Goal: Book appointment/travel/reservation

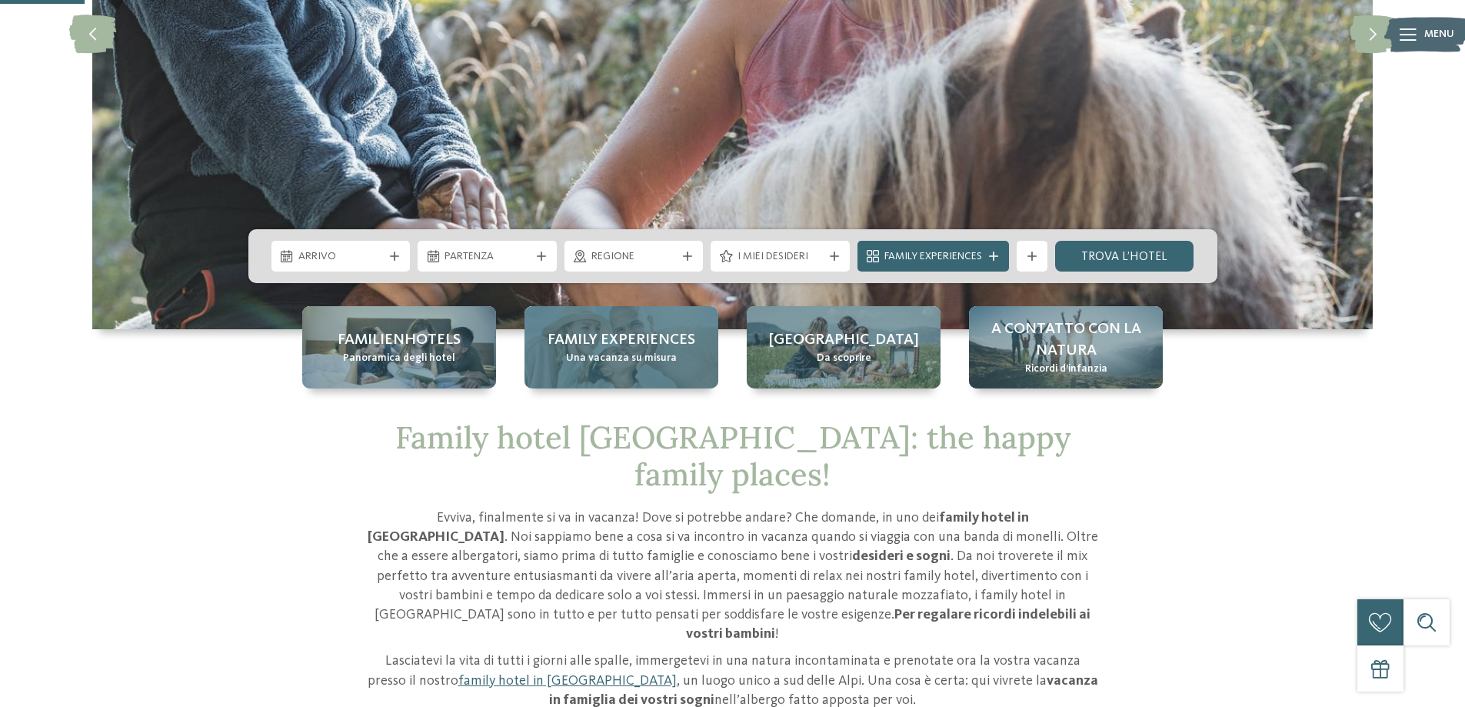
scroll to position [384, 0]
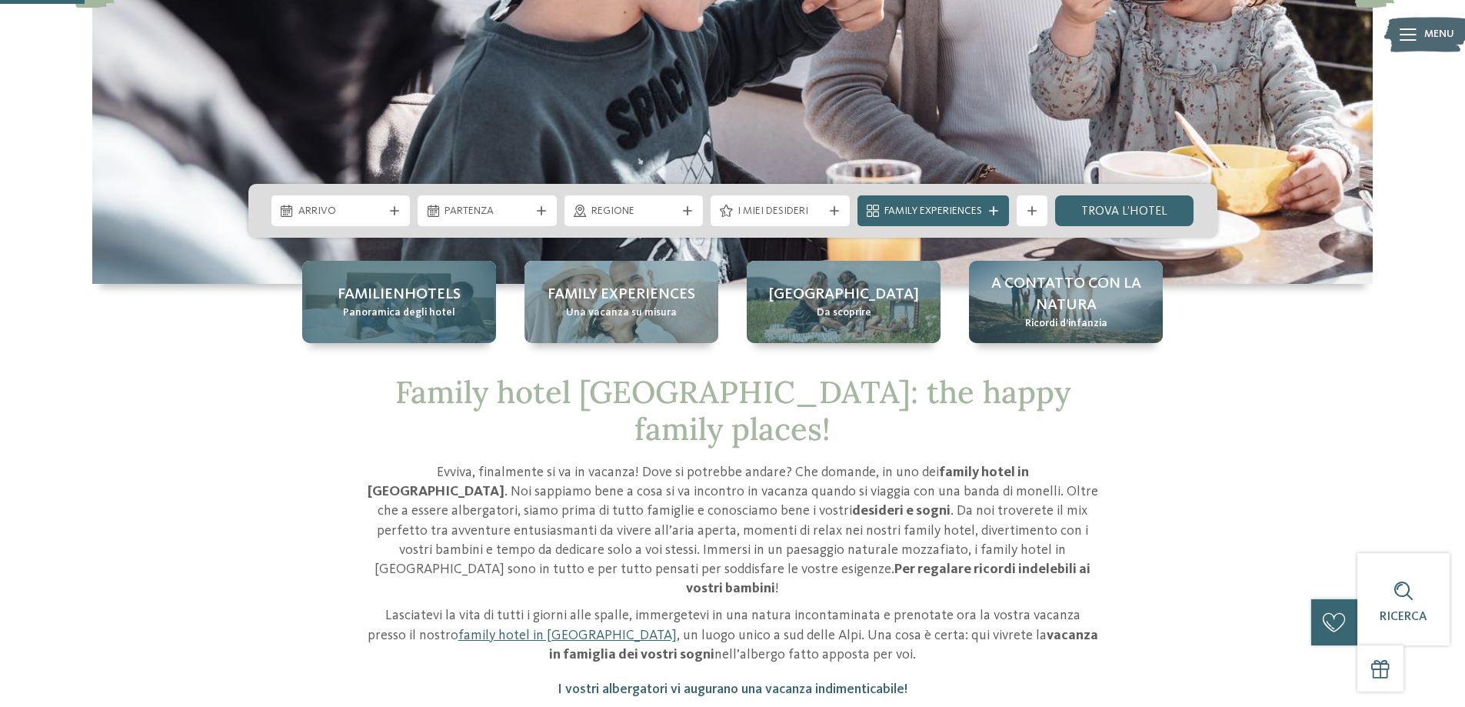
click at [413, 311] on span "Panoramica degli hotel" at bounding box center [399, 312] width 112 height 15
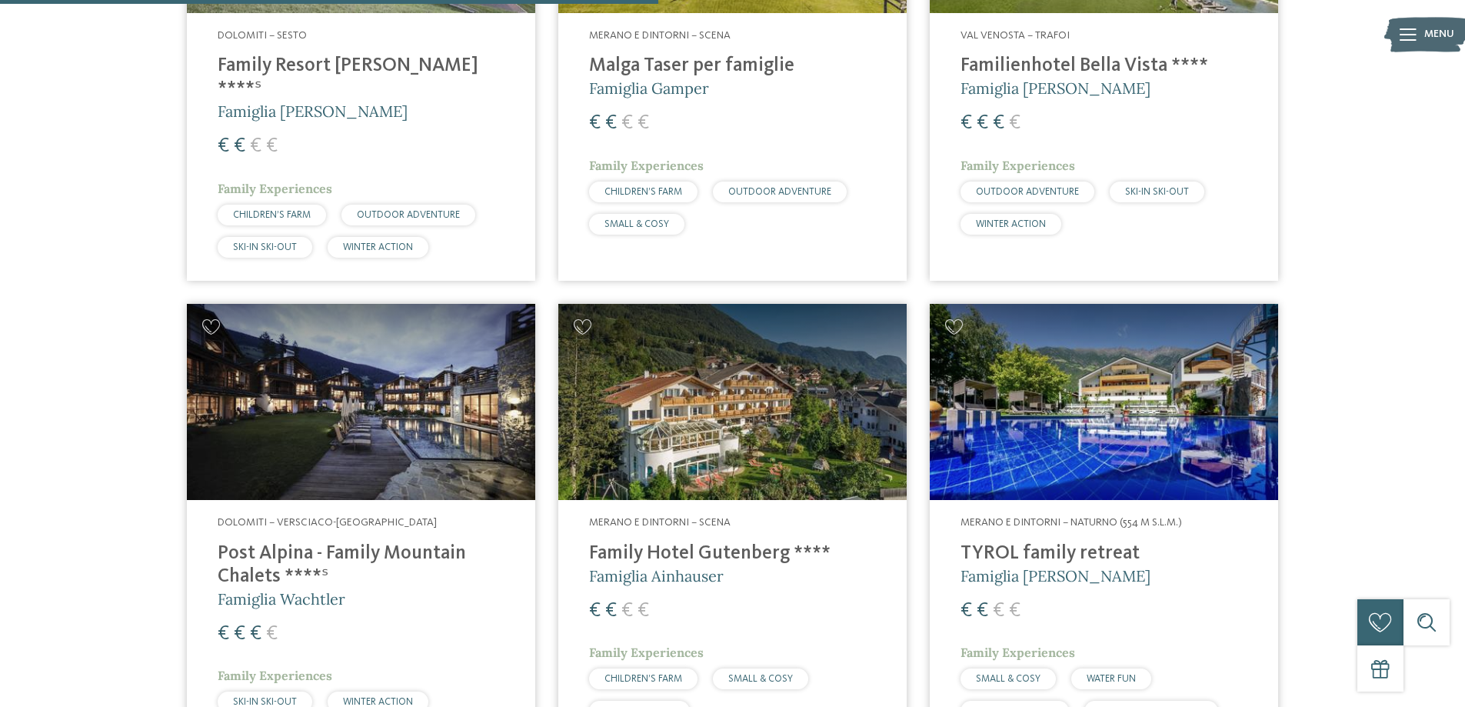
scroll to position [2307, 0]
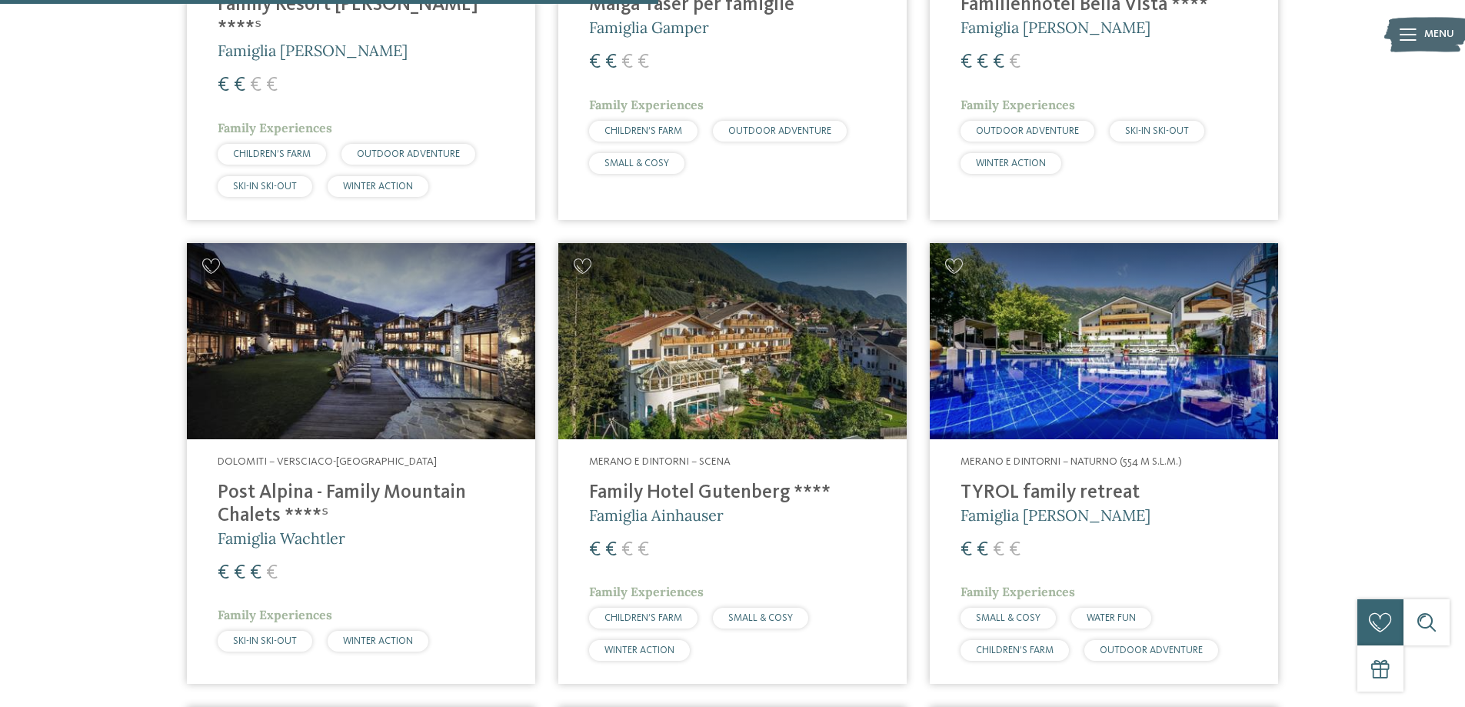
click at [1073, 357] on img at bounding box center [1104, 341] width 348 height 196
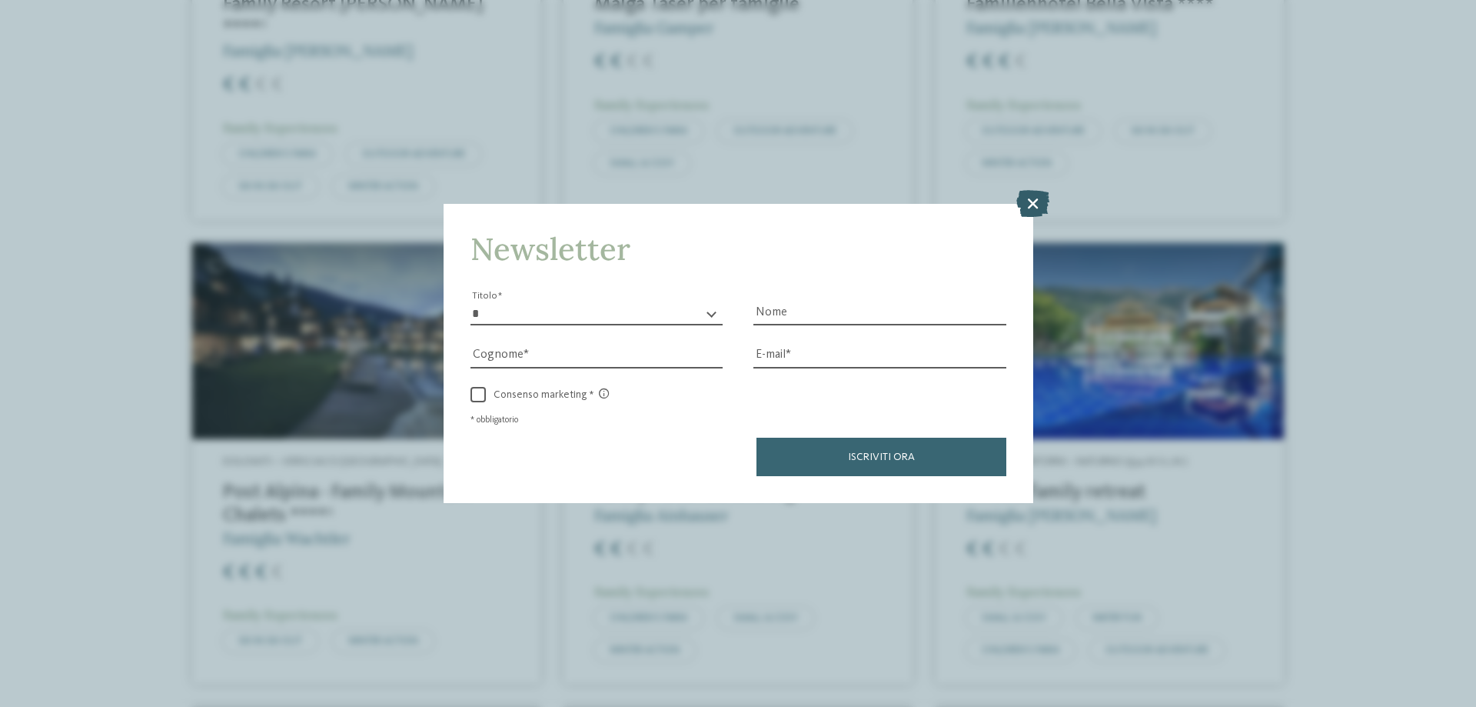
click at [1029, 198] on icon at bounding box center [1032, 203] width 33 height 27
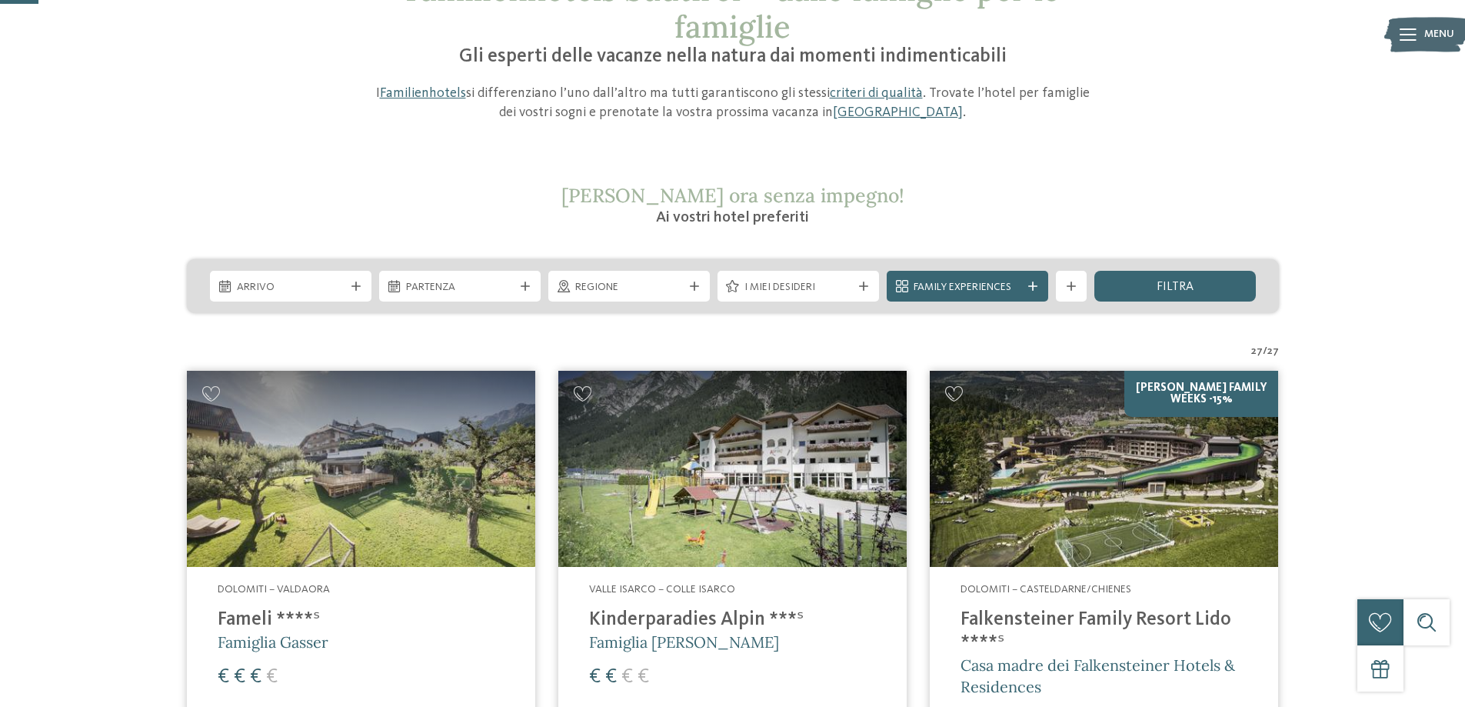
scroll to position [0, 0]
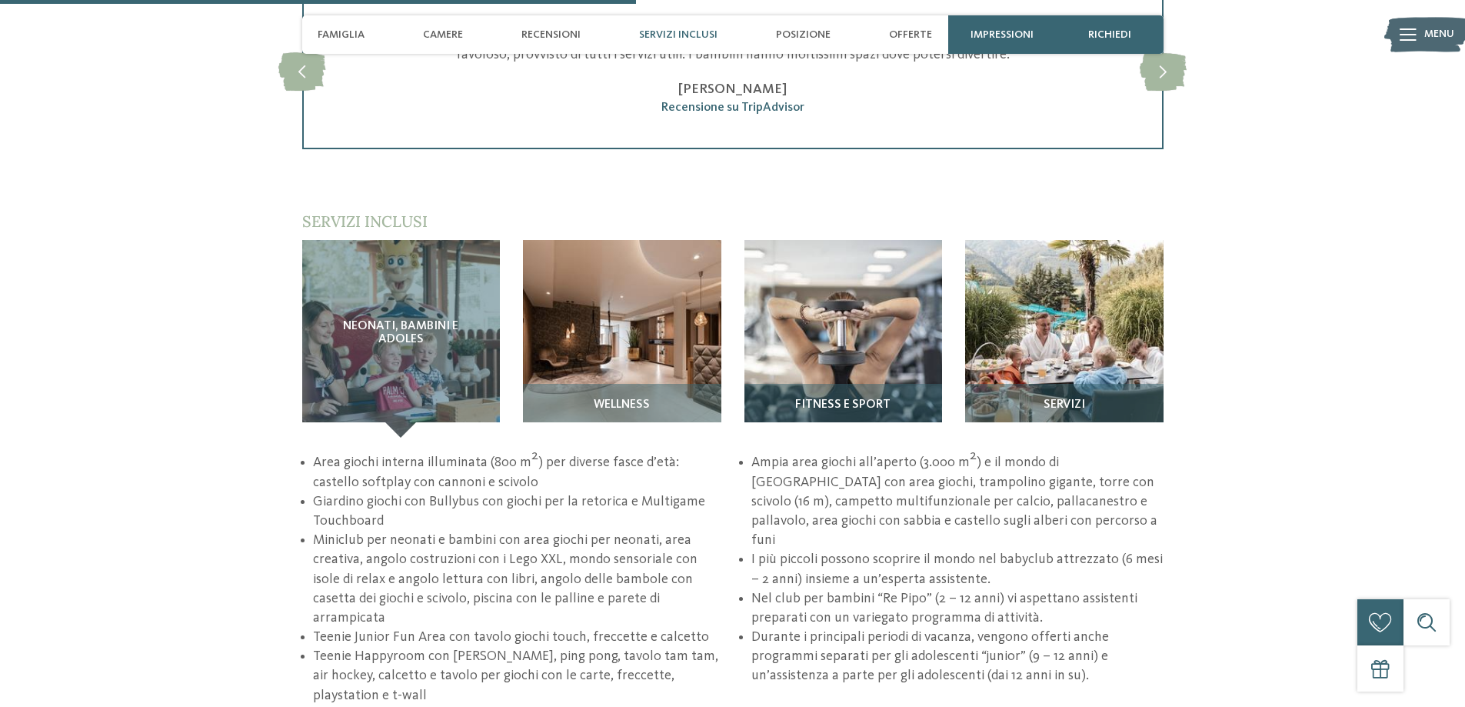
scroll to position [2076, 0]
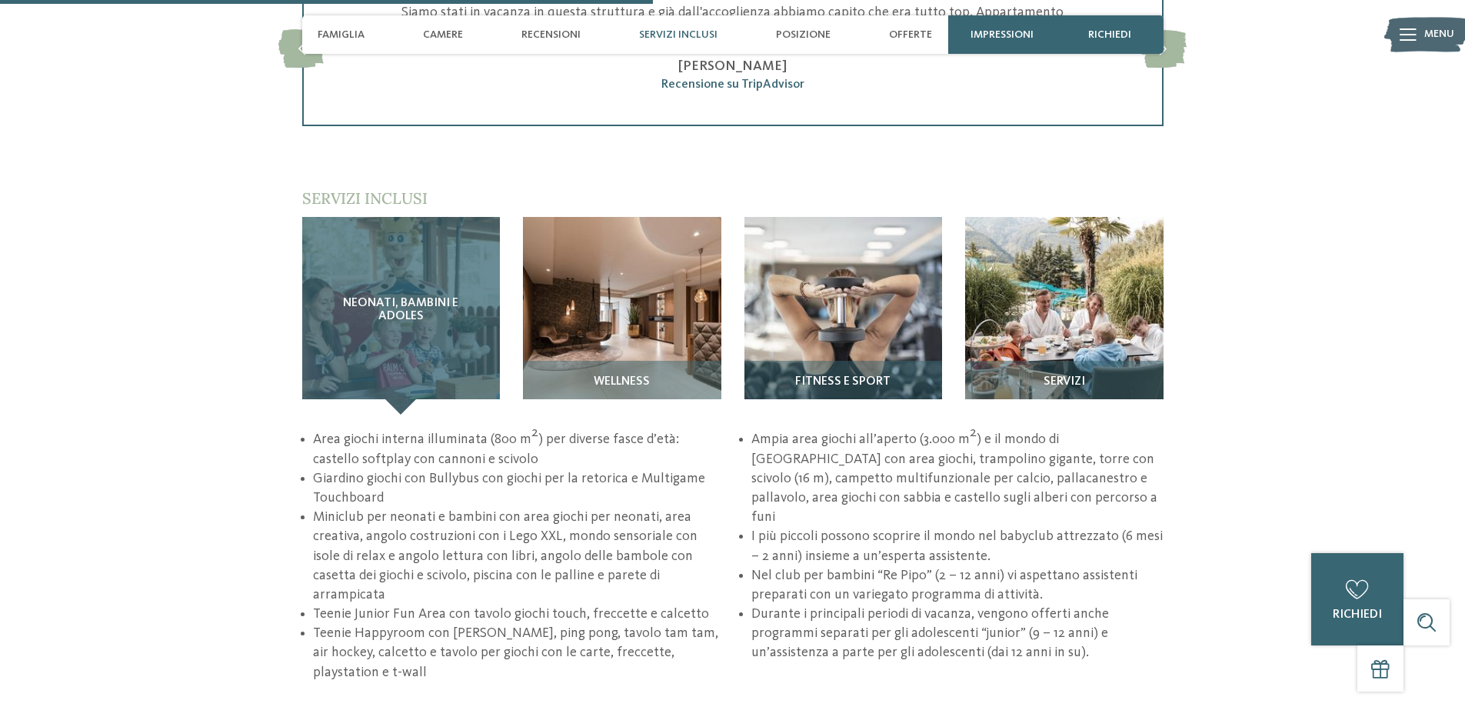
click at [410, 297] on span "Neonati, bambini e adoles" at bounding box center [401, 310] width 137 height 27
click at [409, 297] on span "Neonati, bambini e adoles" at bounding box center [401, 310] width 137 height 27
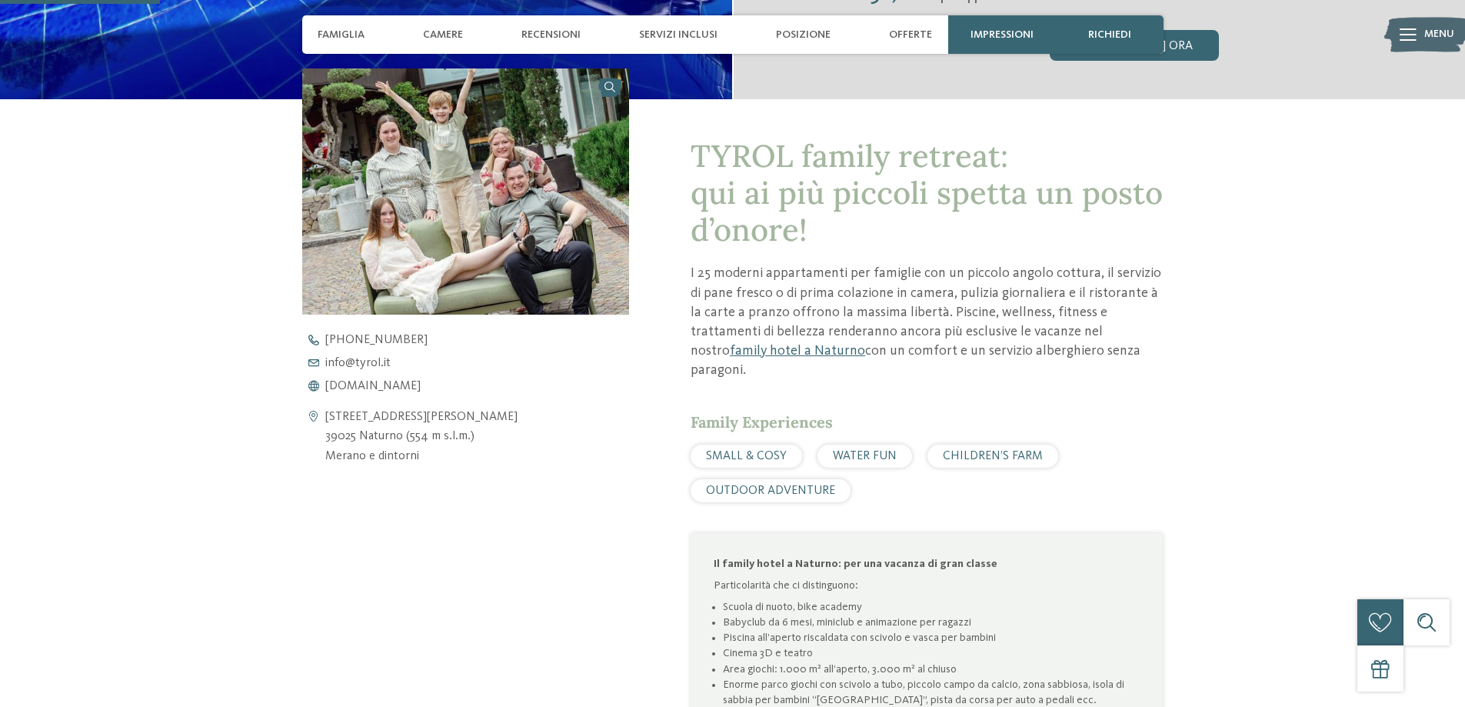
scroll to position [538, 0]
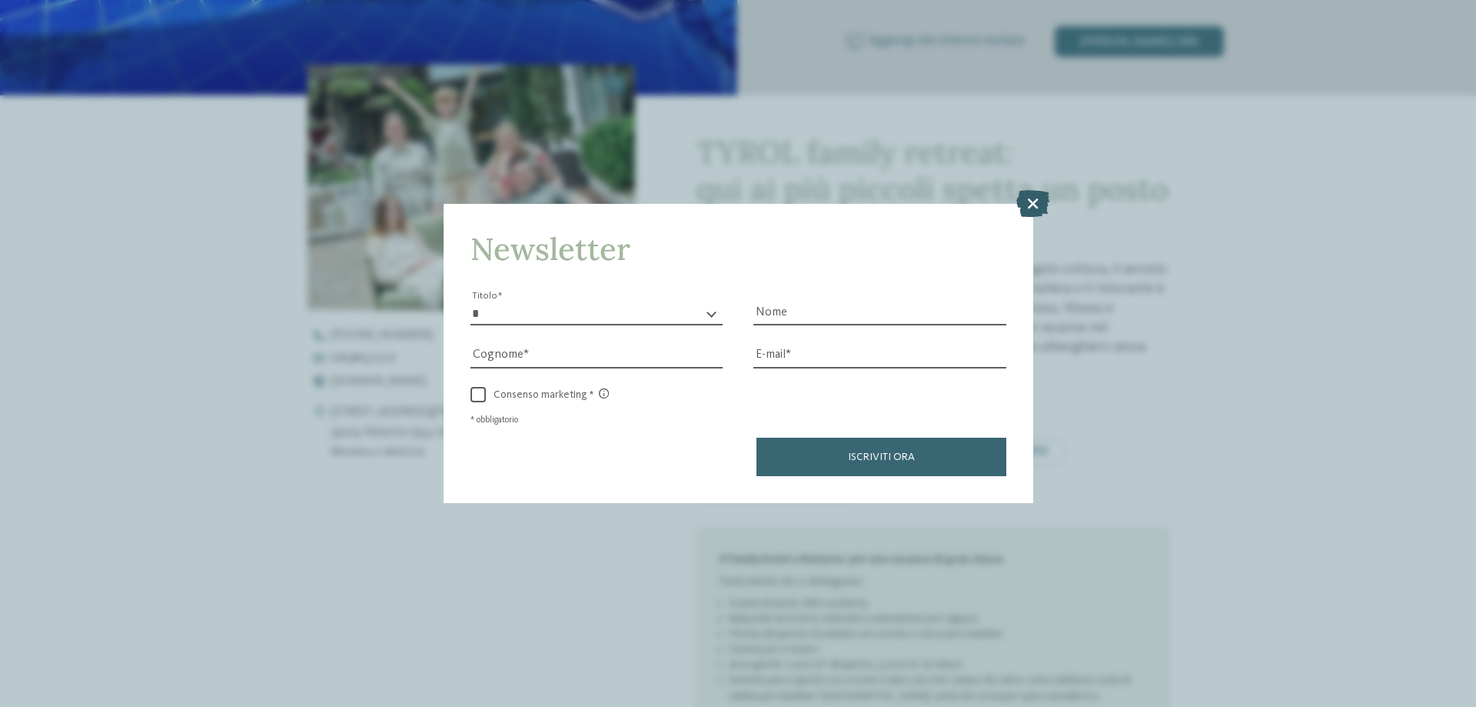
click at [1043, 200] on icon at bounding box center [1032, 203] width 33 height 27
